Goal: Find specific page/section: Find specific page/section

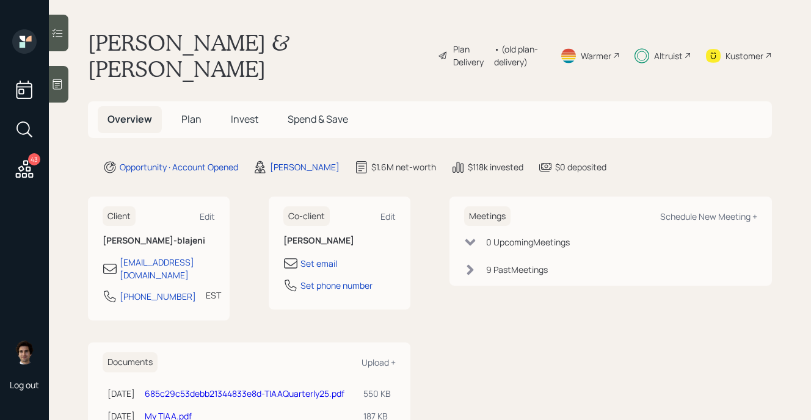
click at [653, 50] on div "Altruist" at bounding box center [662, 55] width 57 height 53
